Goal: Information Seeking & Learning: Learn about a topic

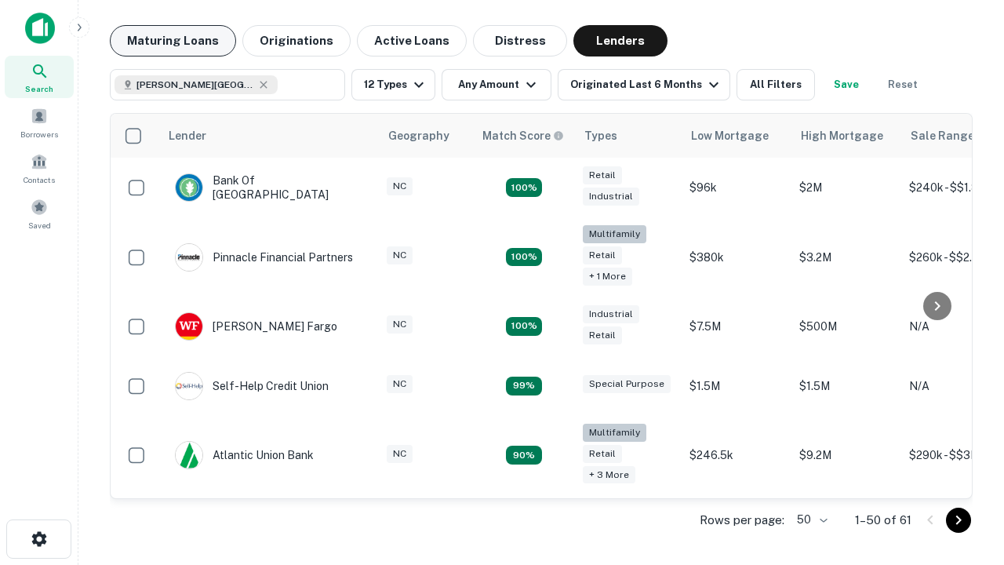
click at [173, 41] on button "Maturing Loans" at bounding box center [173, 40] width 126 height 31
